Goal: Information Seeking & Learning: Learn about a topic

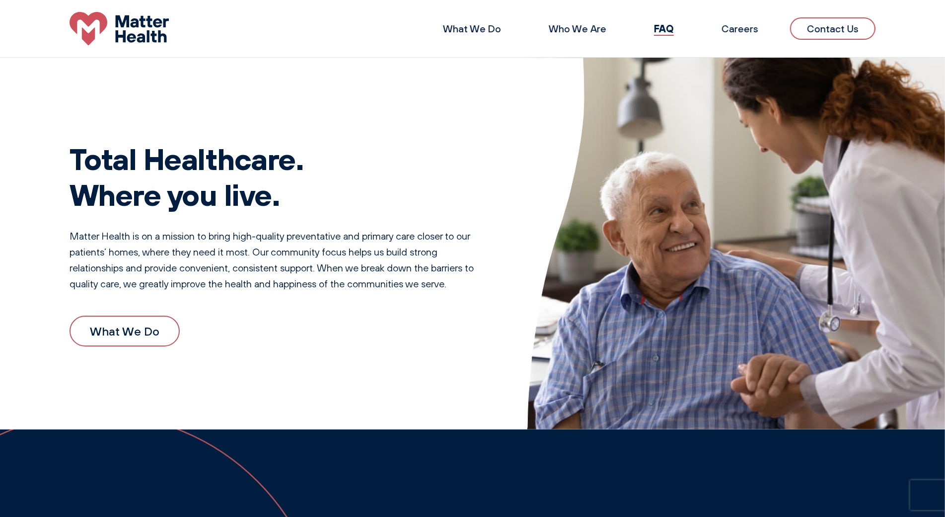
click at [65, 79] on div "Total Healthcare. Where you live. Matter Health is on a mission to bring high-q…" at bounding box center [472, 244] width 945 height 372
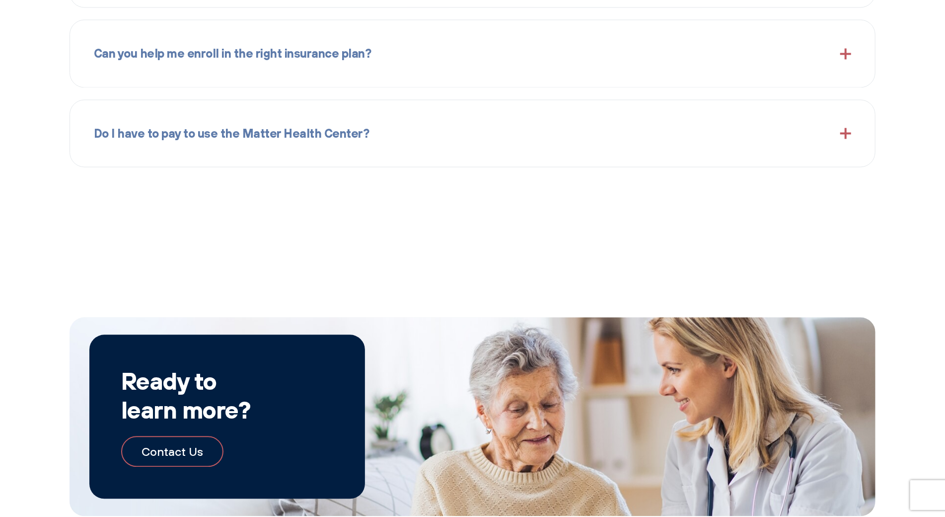
scroll to position [1533, 0]
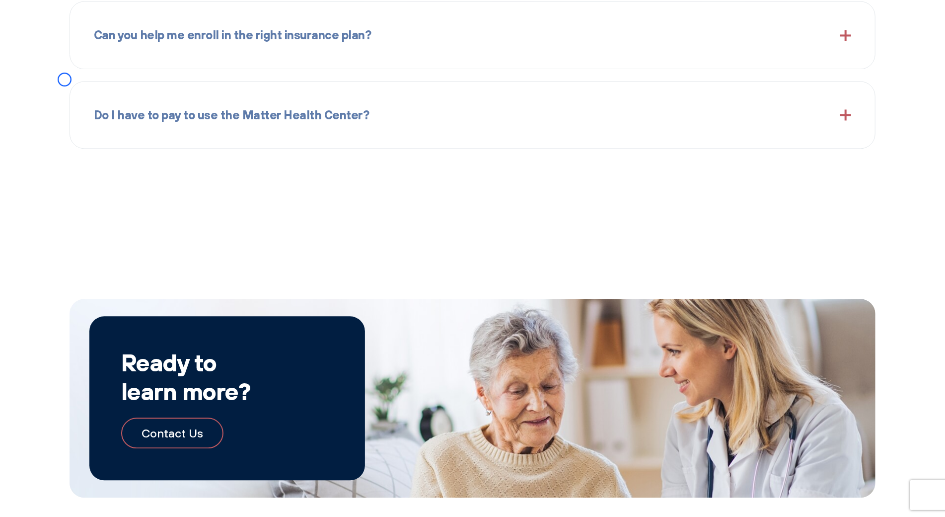
click at [91, 66] on div "Can you help me enroll in the right insurance plan? Yes. We understand insuranc…" at bounding box center [473, 35] width 806 height 68
click at [84, 66] on div "Can you help me enroll in the right insurance plan? Yes. We understand insuranc…" at bounding box center [473, 35] width 806 height 68
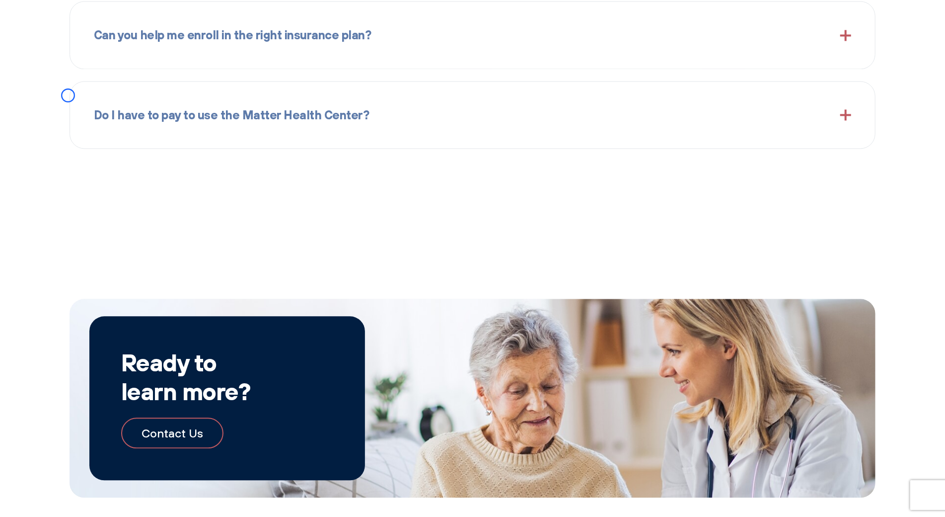
click at [86, 89] on div "Do I have to pay to use the Matter Health Center? If you are on an insurance pl…" at bounding box center [473, 115] width 806 height 68
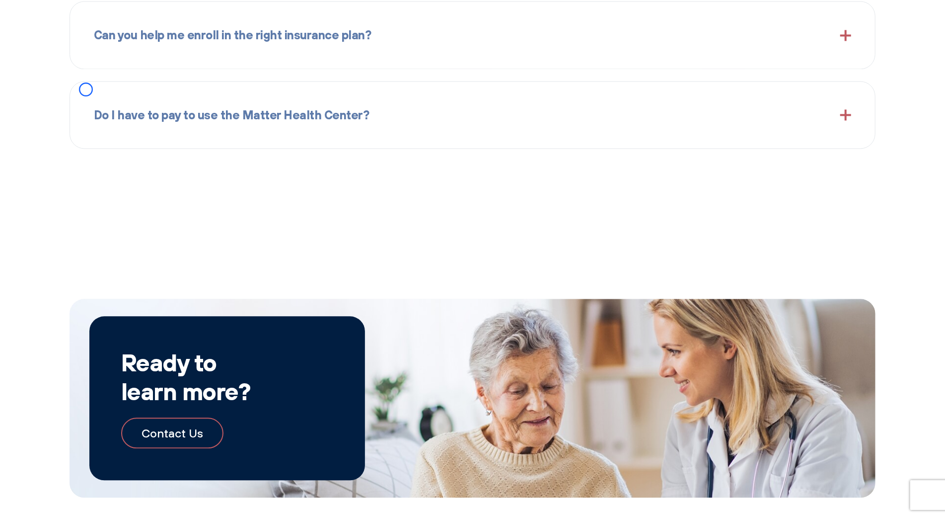
click at [75, 58] on div "Can you help me enroll in the right insurance plan? Yes. We understand insuranc…" at bounding box center [473, 35] width 806 height 68
click at [74, 55] on div "Can you help me enroll in the right insurance plan? Yes. We understand insuranc…" at bounding box center [473, 35] width 806 height 68
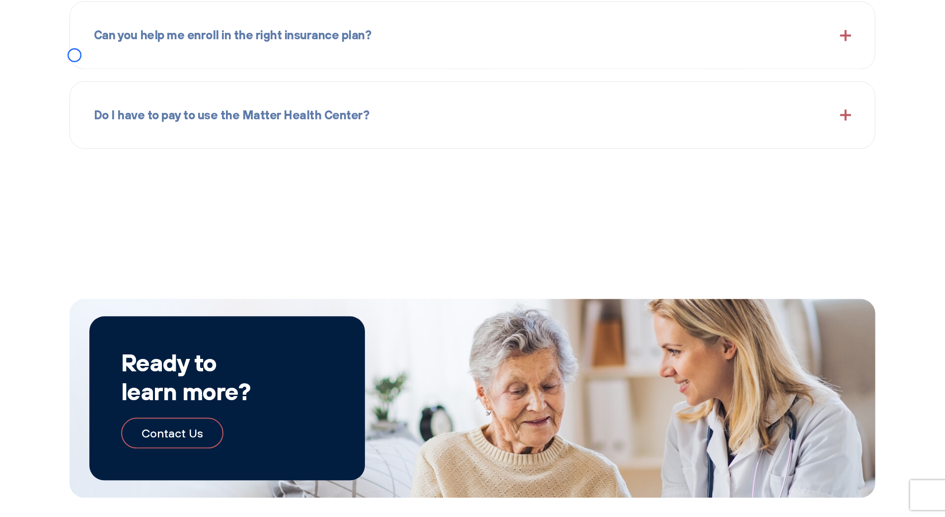
click at [74, 55] on div "Can you help me enroll in the right insurance plan? Yes. We understand insuranc…" at bounding box center [473, 35] width 806 height 68
